Goal: Task Accomplishment & Management: Use online tool/utility

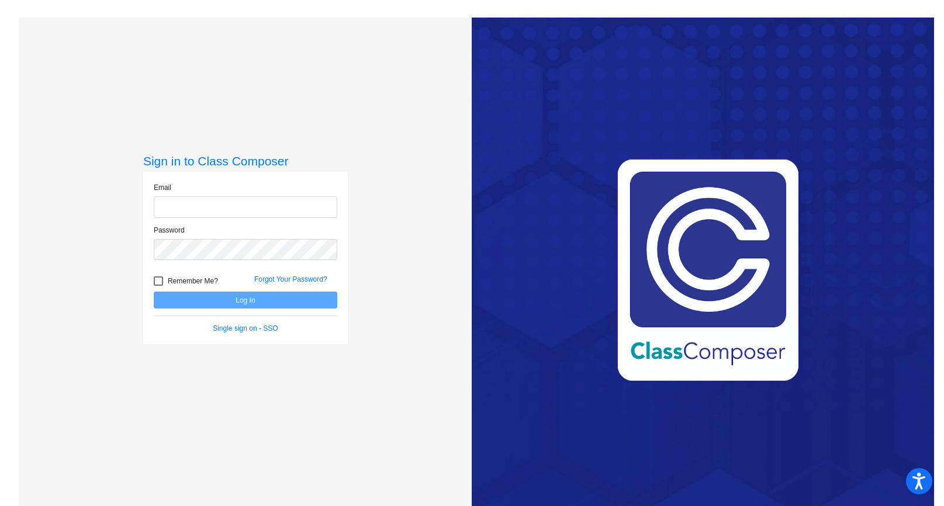
type input "[EMAIL_ADDRESS][DOMAIN_NAME]"
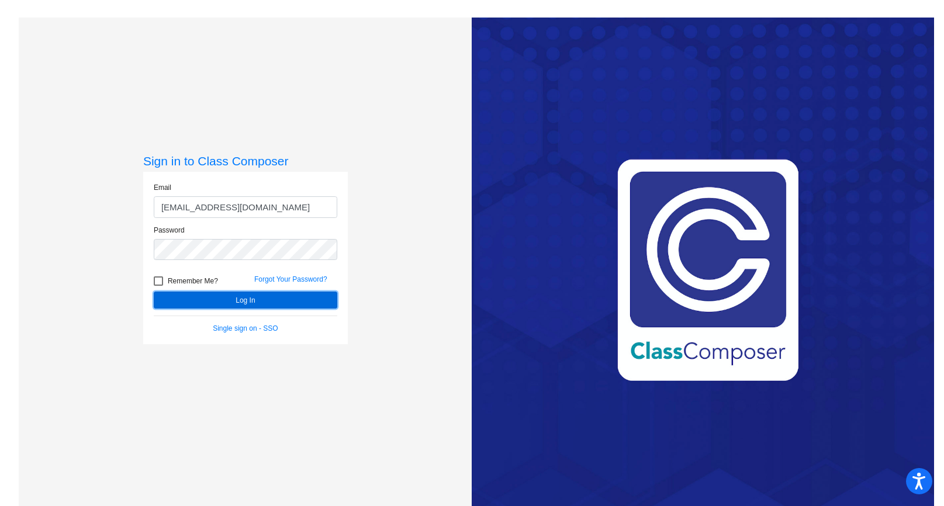
click at [209, 300] on button "Log In" at bounding box center [245, 300] width 183 height 17
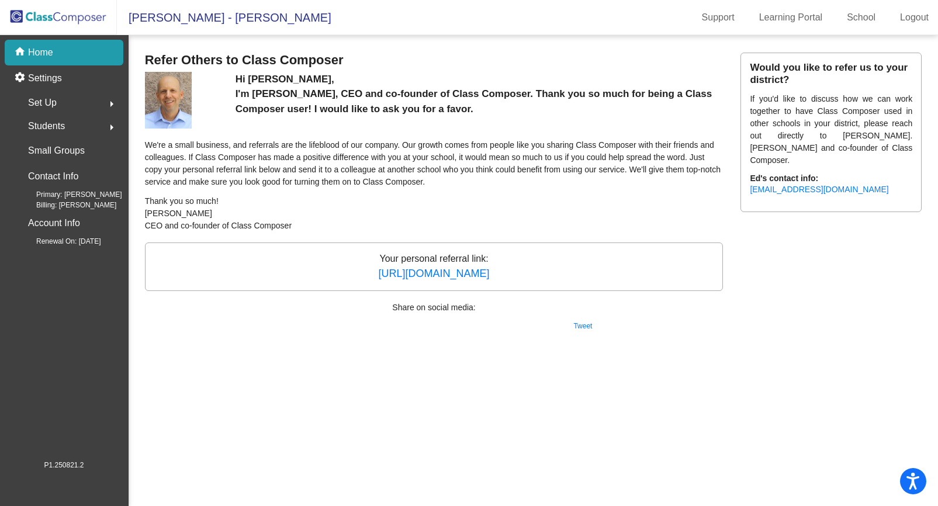
click at [66, 13] on img at bounding box center [58, 17] width 117 height 34
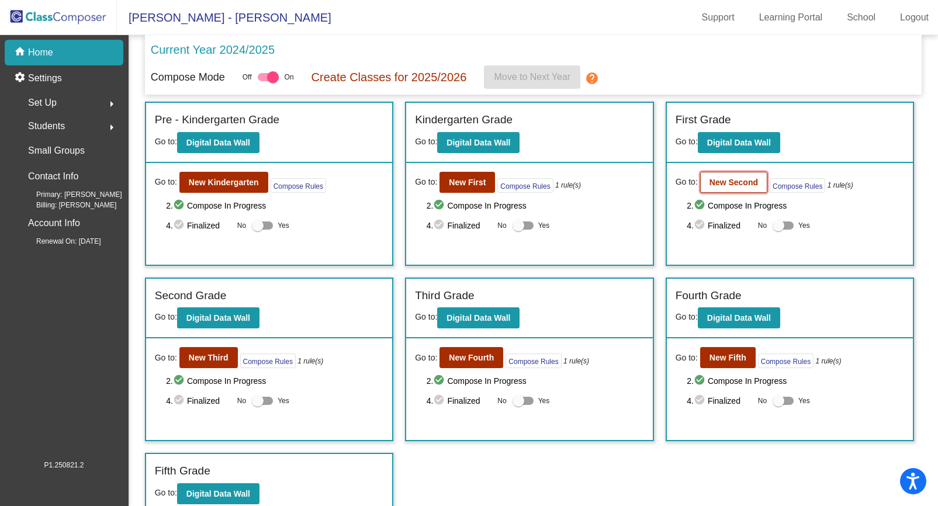
click at [726, 188] on button "New Second" at bounding box center [733, 182] width 67 height 21
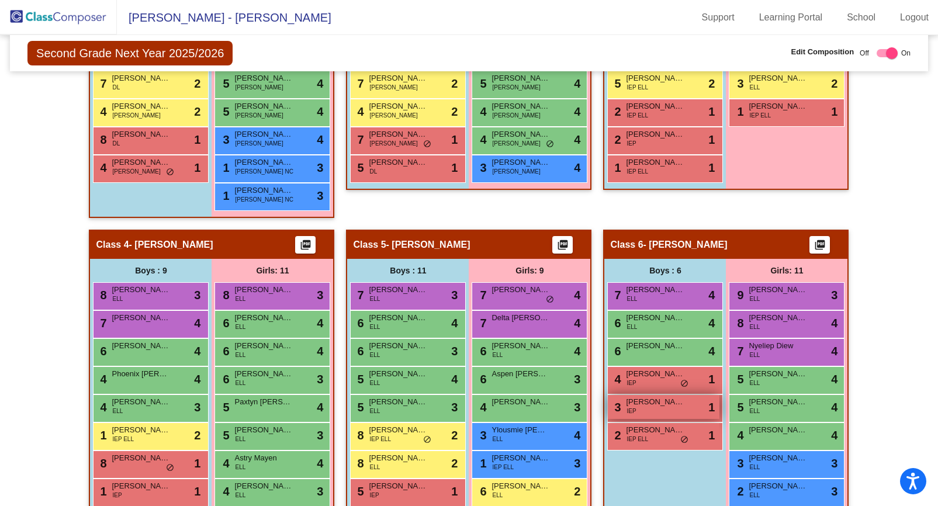
scroll to position [441, 0]
